Goal: Find specific page/section: Find specific page/section

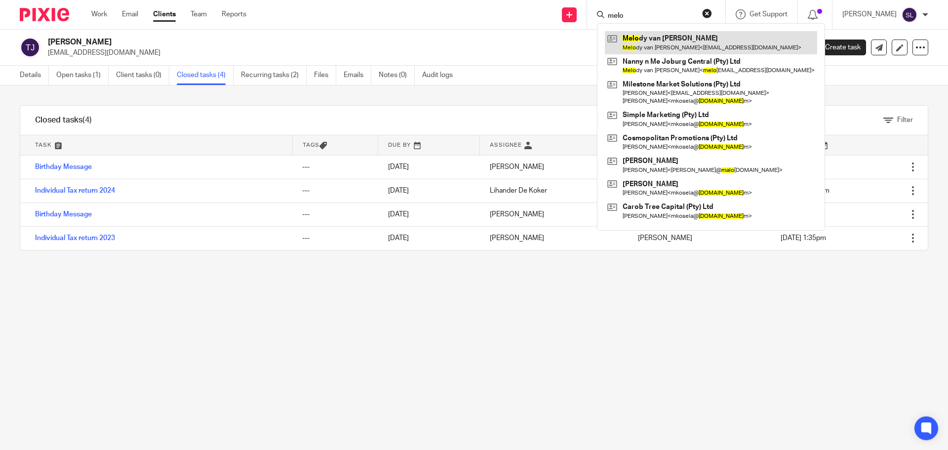
type input "melo"
click at [648, 36] on link at bounding box center [711, 42] width 212 height 23
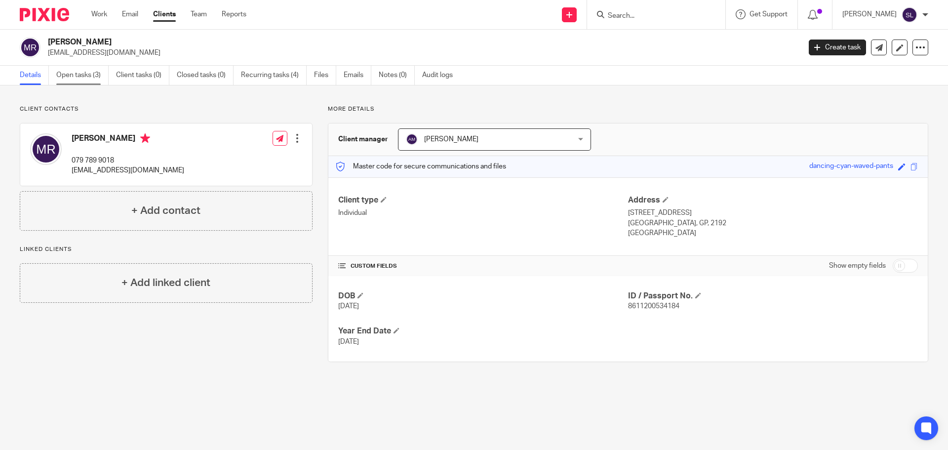
click at [82, 77] on link "Open tasks (3)" at bounding box center [82, 75] width 52 height 19
